Goal: Use online tool/utility: Use online tool/utility

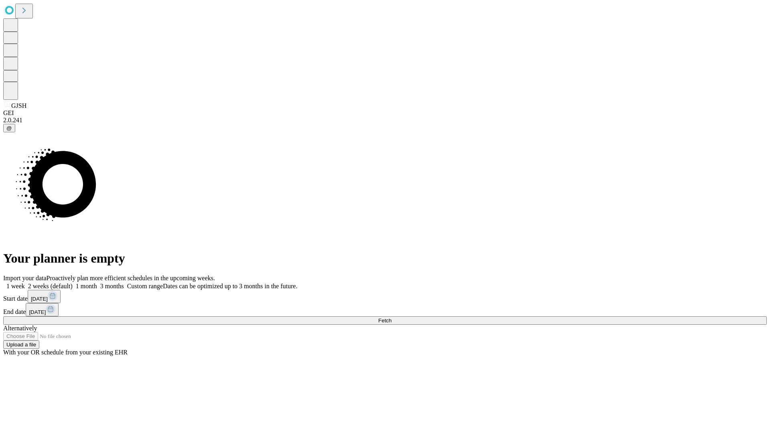
click at [391, 318] on span "Fetch" at bounding box center [384, 321] width 13 height 6
